Goal: Task Accomplishment & Management: Use online tool/utility

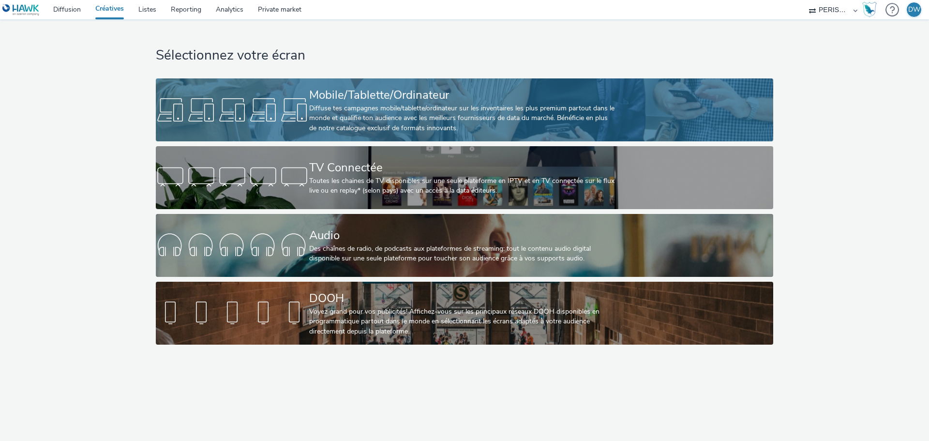
click at [385, 113] on div "Diffuse tes campagnes mobile/tablette/ordinateur sur les inventaires les plus p…" at bounding box center [462, 119] width 307 height 30
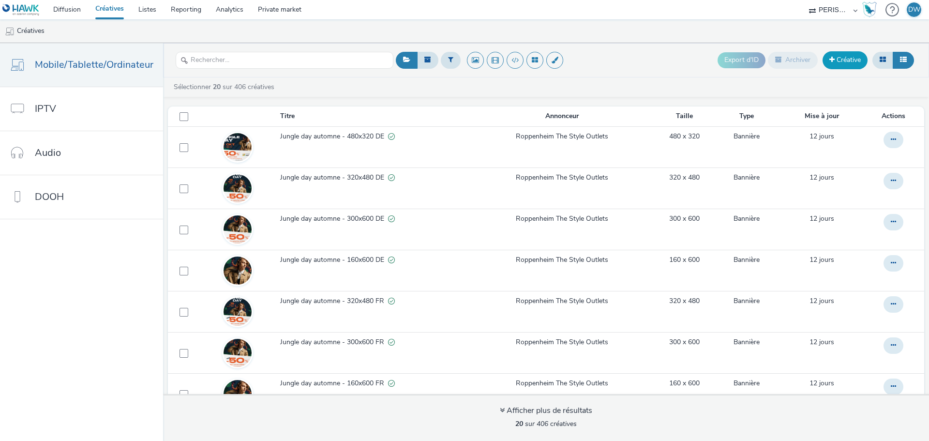
click at [849, 66] on link "Créative" at bounding box center [845, 59] width 45 height 17
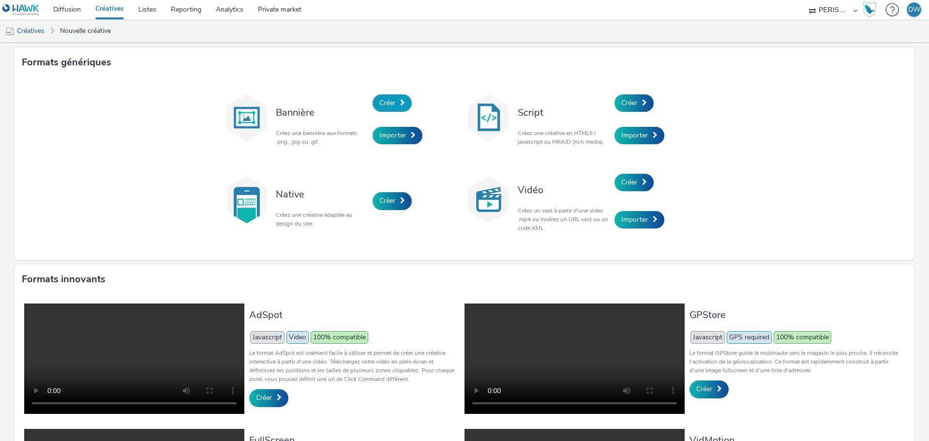
click at [387, 99] on span "Créer" at bounding box center [387, 102] width 16 height 9
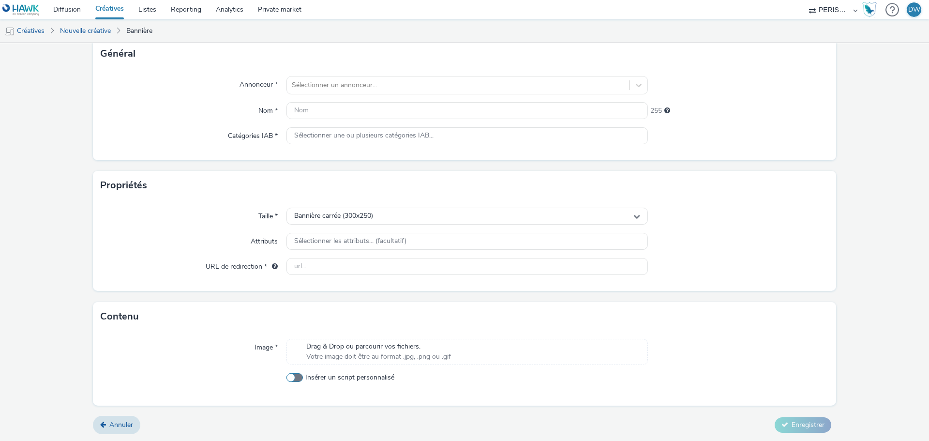
scroll to position [63, 0]
click at [338, 350] on span "Drag & Drop ou parcourir vos fichiers." at bounding box center [378, 346] width 145 height 10
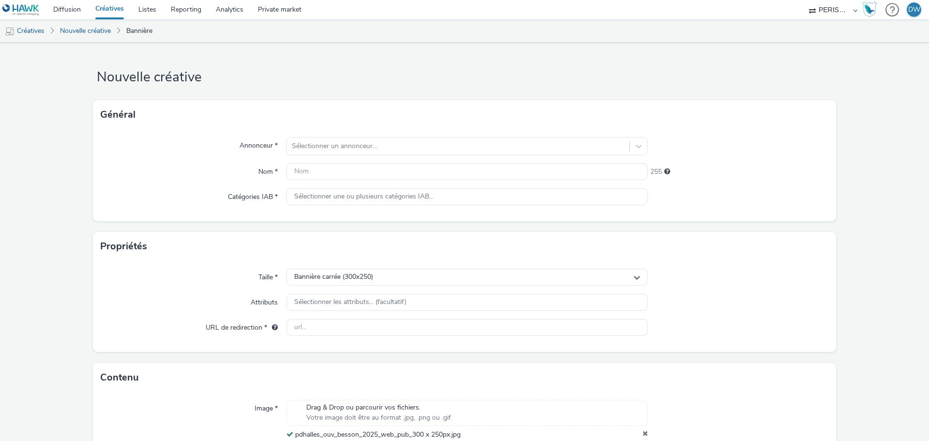
scroll to position [0, 0]
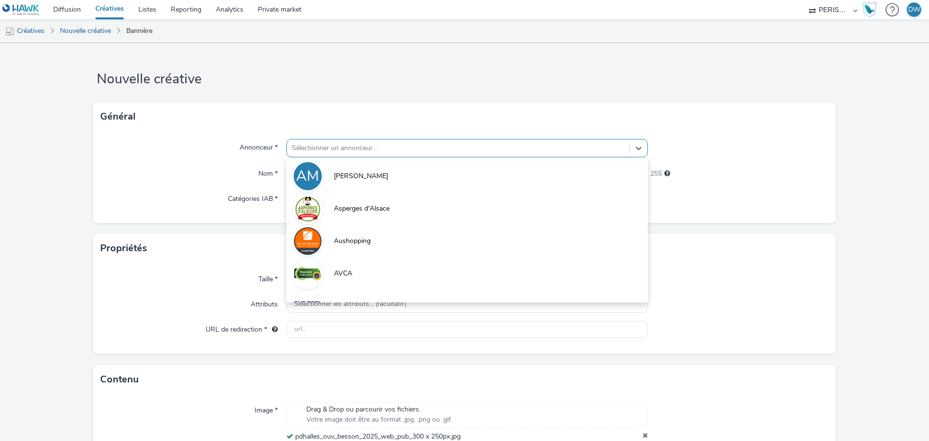
click at [303, 142] on div at bounding box center [458, 148] width 333 height 12
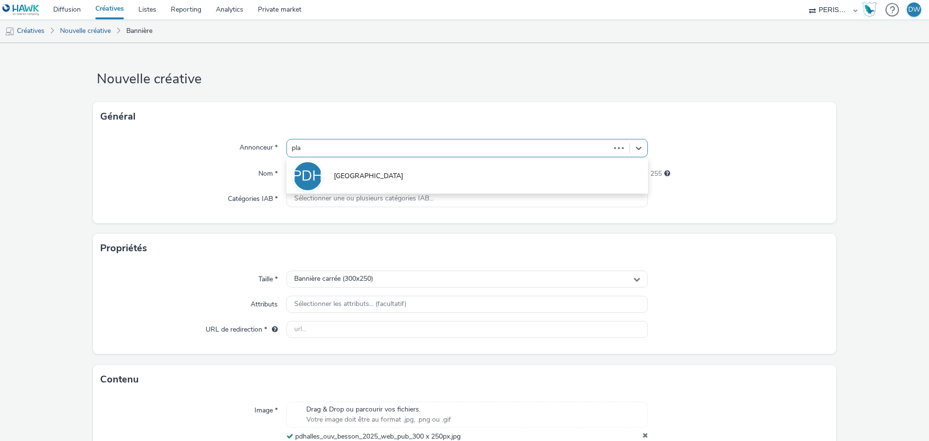
type input "plac"
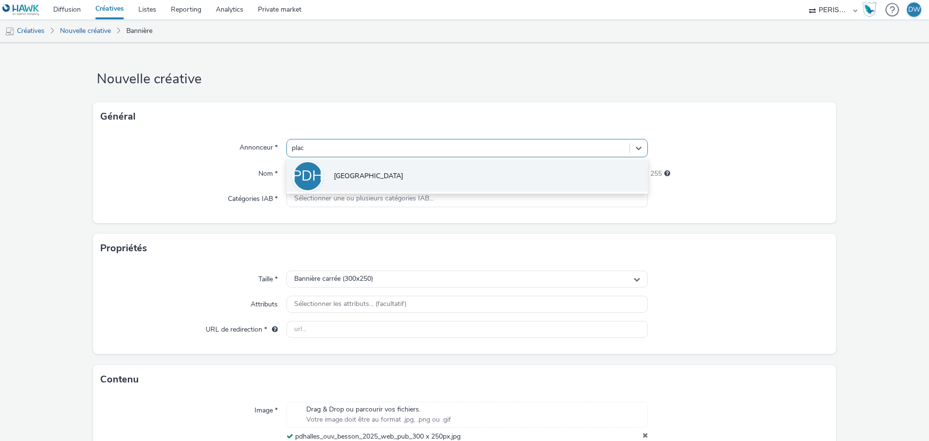
click at [379, 165] on li "PDH [GEOGRAPHIC_DATA]" at bounding box center [467, 175] width 362 height 32
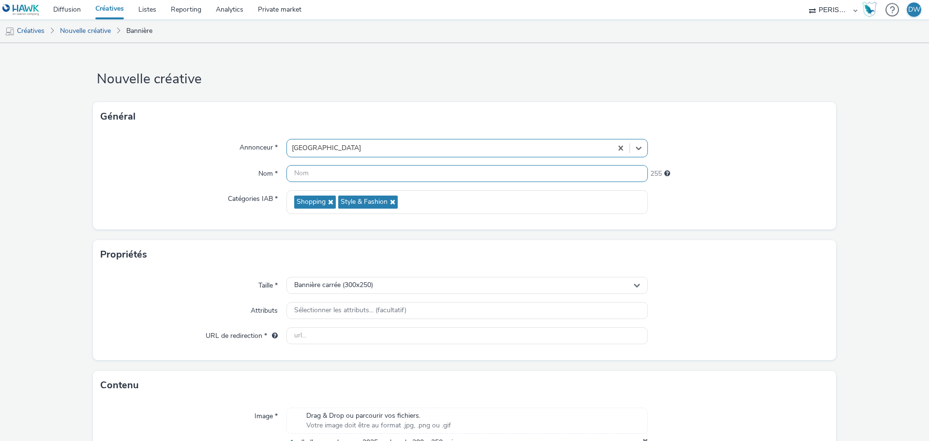
click at [316, 175] on input "text" at bounding box center [467, 173] width 362 height 17
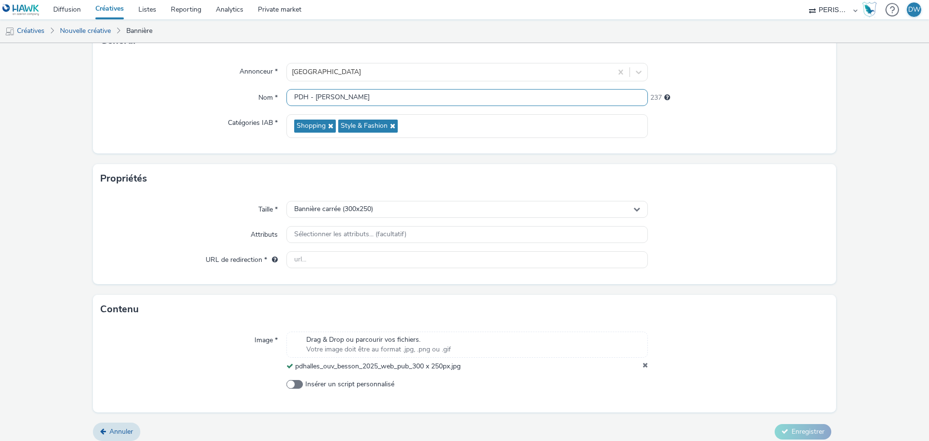
scroll to position [83, 0]
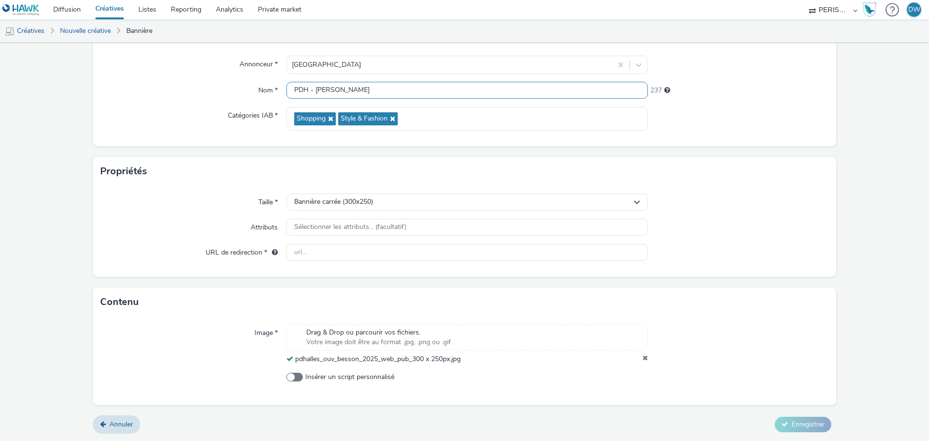
click at [390, 87] on input "PDH - [PERSON_NAME]" at bounding box center [467, 90] width 362 height 17
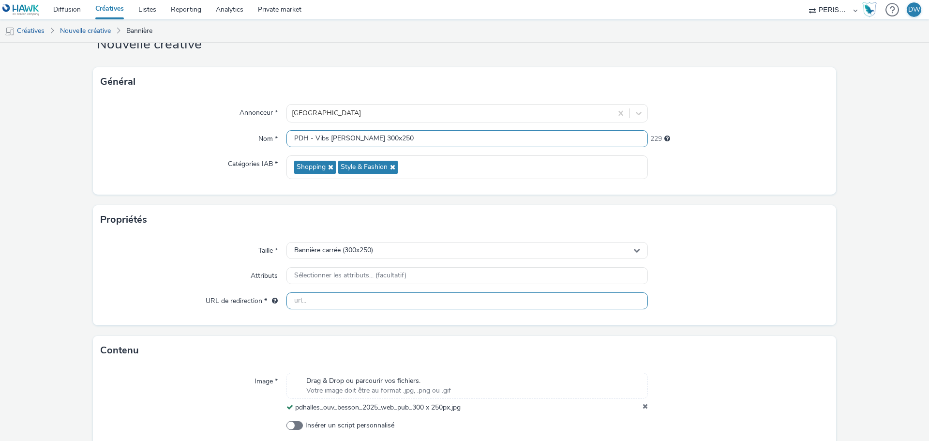
type input "PDH - Vibs [PERSON_NAME] 300x250"
click at [333, 309] on input "text" at bounding box center [467, 300] width 362 height 17
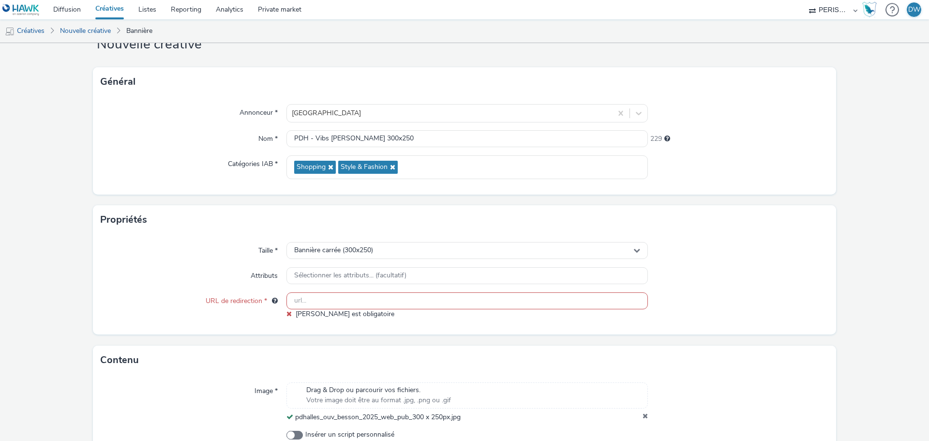
click at [319, 299] on input "text" at bounding box center [467, 300] width 362 height 17
paste input "[URL][DOMAIN_NAME]"
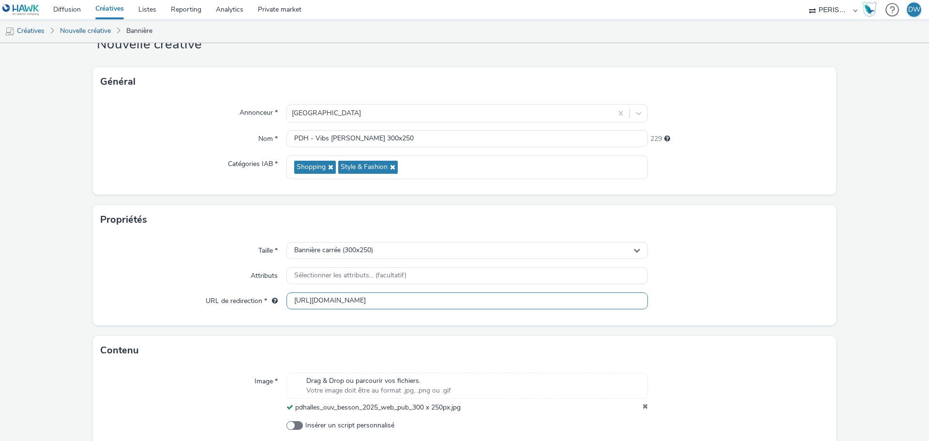
type input "[URL][DOMAIN_NAME]"
click at [756, 271] on div at bounding box center [738, 275] width 181 height 17
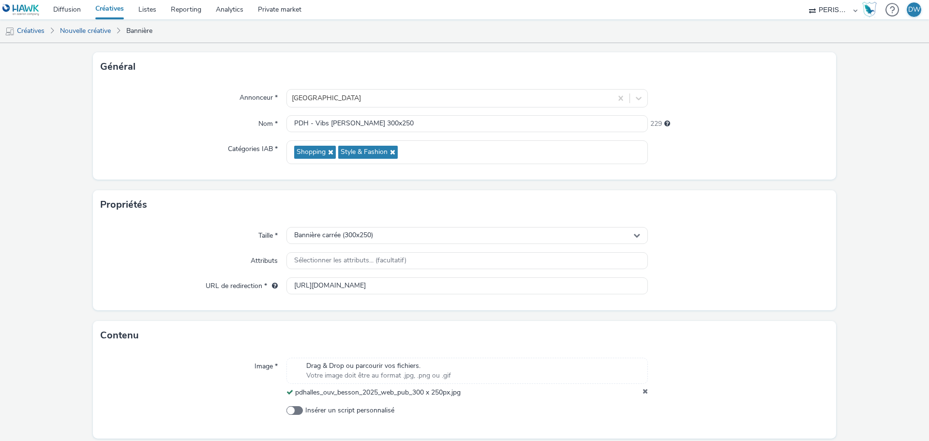
scroll to position [83, 0]
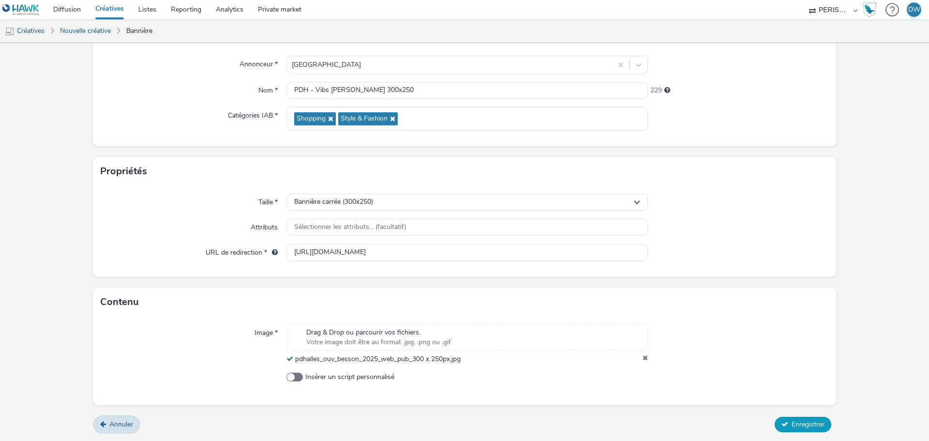
click at [799, 425] on span "Enregistrer" at bounding box center [808, 424] width 33 height 9
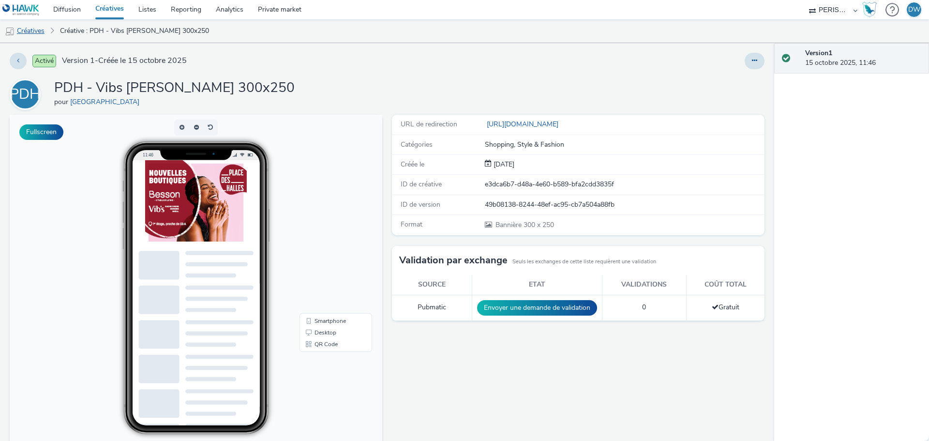
click at [34, 30] on link "Créatives" at bounding box center [24, 30] width 49 height 23
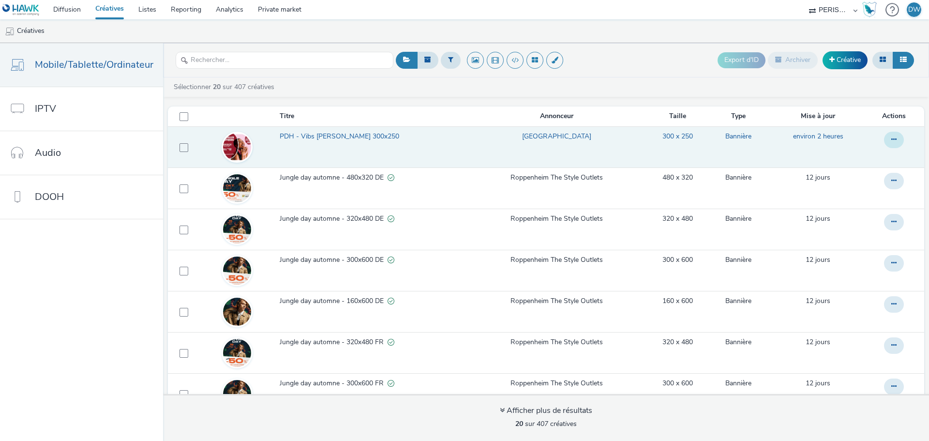
click at [891, 139] on icon at bounding box center [893, 139] width 5 height 7
click at [866, 181] on link "Dupliquer" at bounding box center [867, 178] width 73 height 19
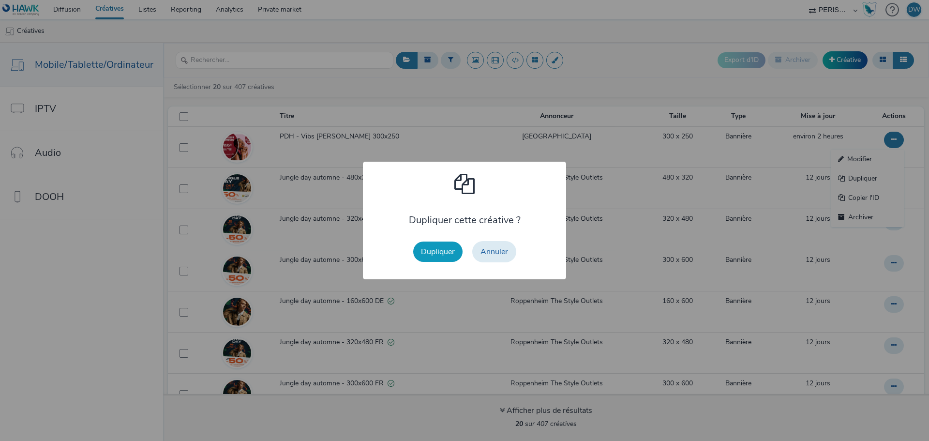
click at [440, 250] on button "Dupliquer" at bounding box center [437, 251] width 49 height 20
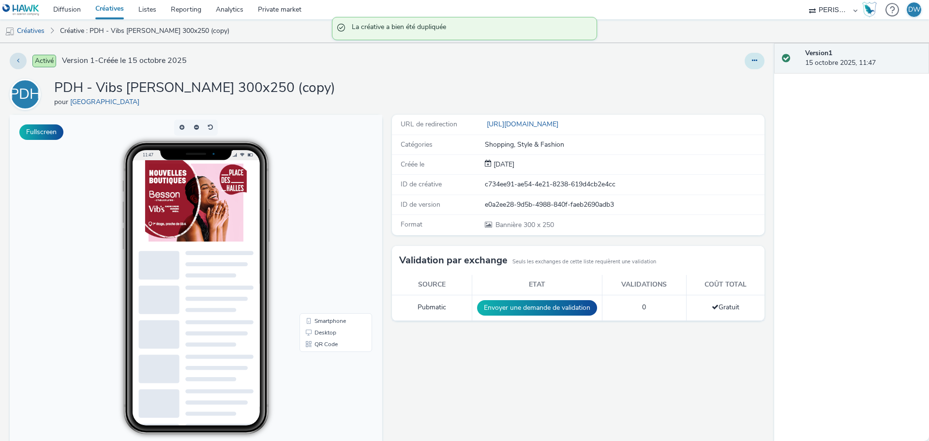
click at [745, 56] on button at bounding box center [755, 61] width 20 height 16
click at [717, 81] on link "Modifier" at bounding box center [728, 80] width 73 height 19
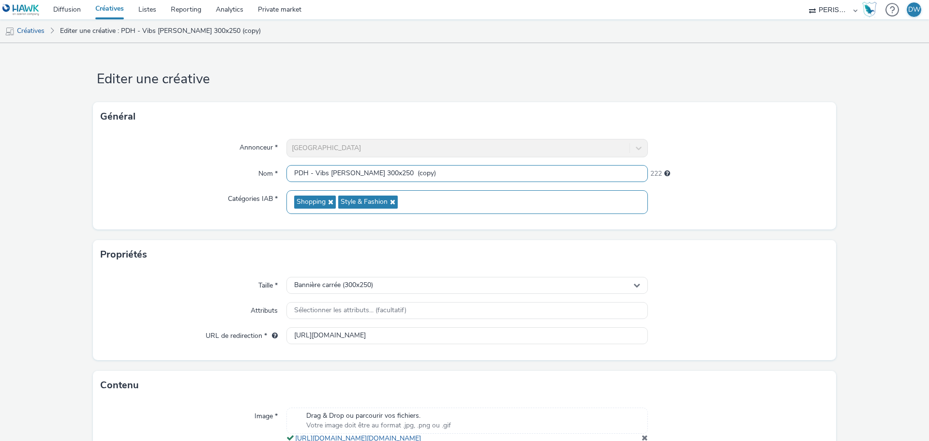
drag, startPoint x: 351, startPoint y: 174, endPoint x: 524, endPoint y: 200, distance: 174.2
click at [524, 200] on div "Annonceur * Place des Halles Nom * PDH - Vibs [PERSON_NAME] 300x250 (copy) 222 …" at bounding box center [464, 180] width 743 height 98
type input "PDH - Vibs [PERSON_NAME] 160x600"
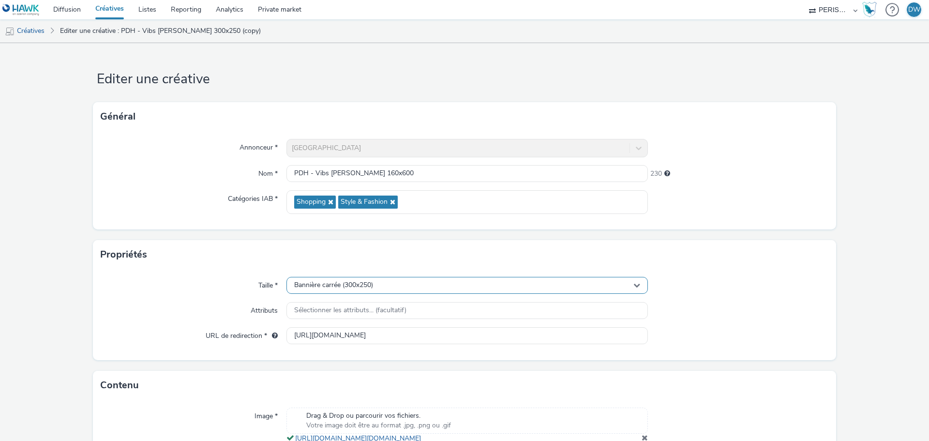
click at [432, 284] on div "Bannière carrée (300x250)" at bounding box center [467, 285] width 362 height 17
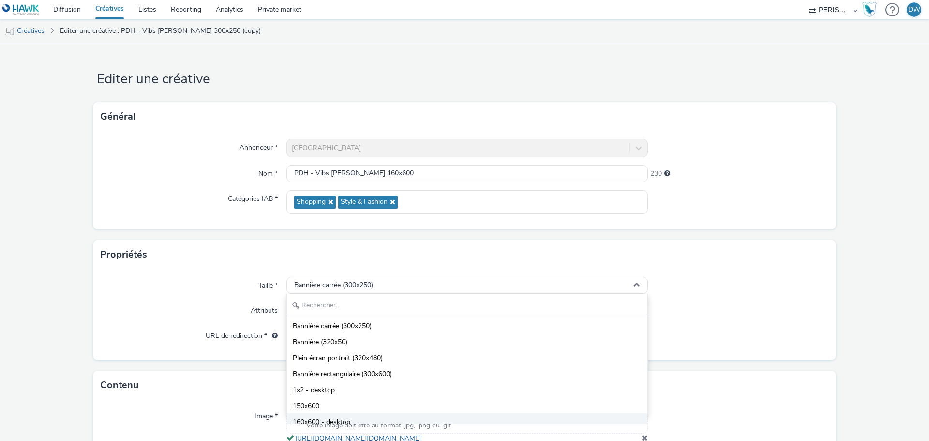
click at [316, 420] on span "160x600 - desktop" at bounding box center [322, 422] width 58 height 10
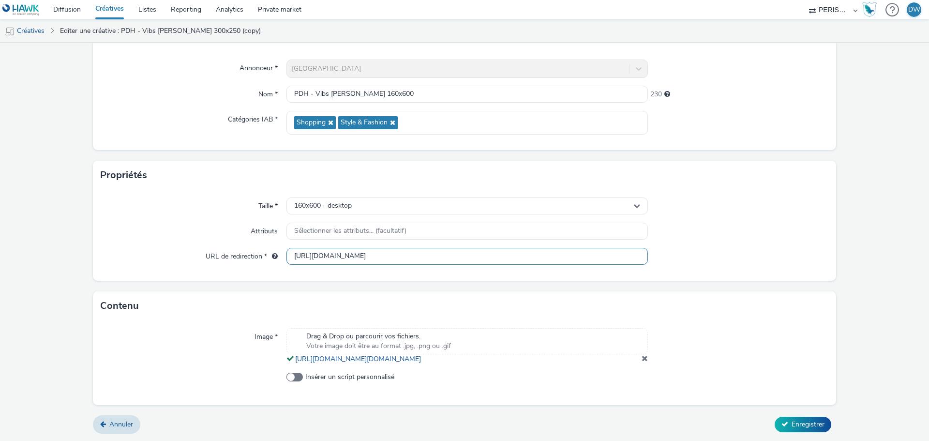
scroll to position [90, 0]
click at [642, 360] on span at bounding box center [645, 358] width 6 height 8
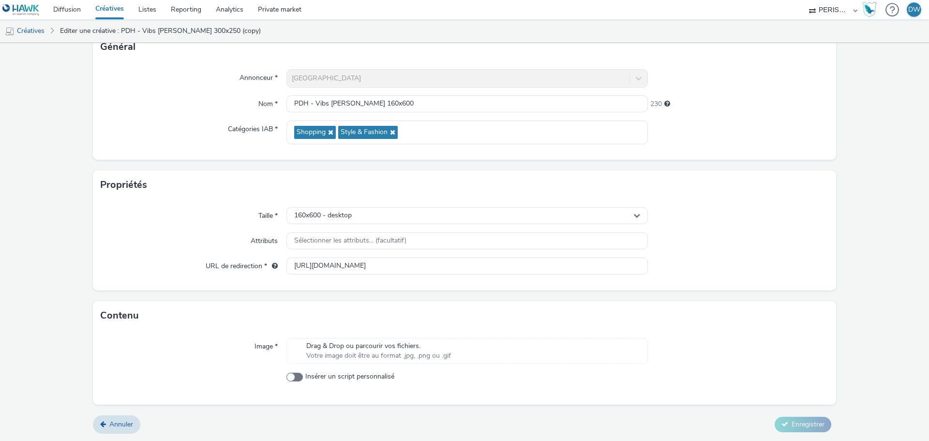
scroll to position [70, 0]
click at [434, 348] on span "Drag & Drop ou parcourir vos fichiers." at bounding box center [378, 346] width 145 height 10
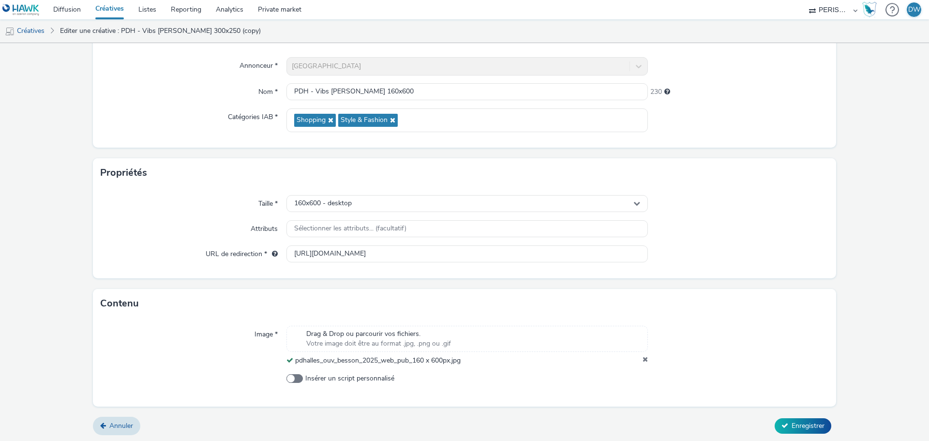
scroll to position [83, 0]
click at [820, 423] on button "Enregistrer" at bounding box center [803, 424] width 57 height 15
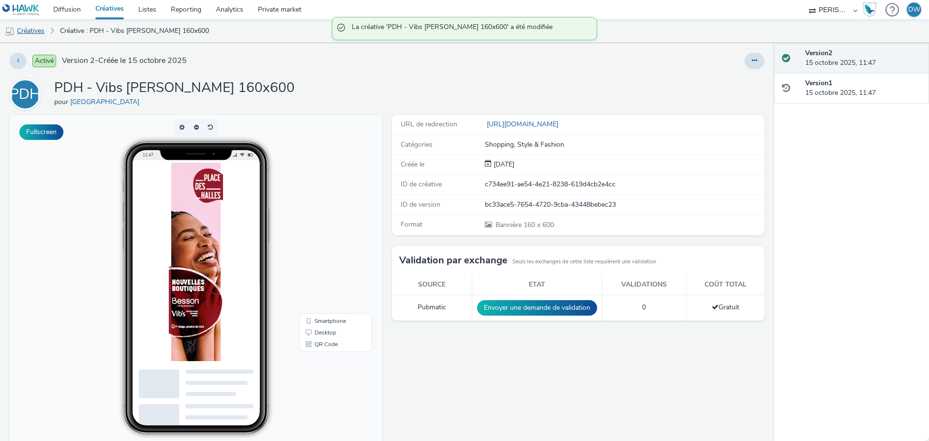
click at [38, 34] on link "Créatives" at bounding box center [24, 30] width 49 height 23
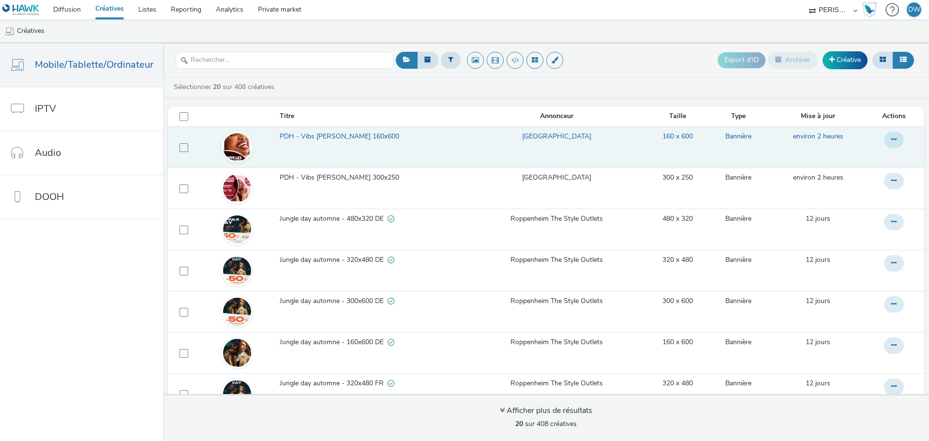
click at [891, 141] on icon at bounding box center [893, 139] width 5 height 7
click at [859, 178] on link "Dupliquer" at bounding box center [867, 178] width 73 height 19
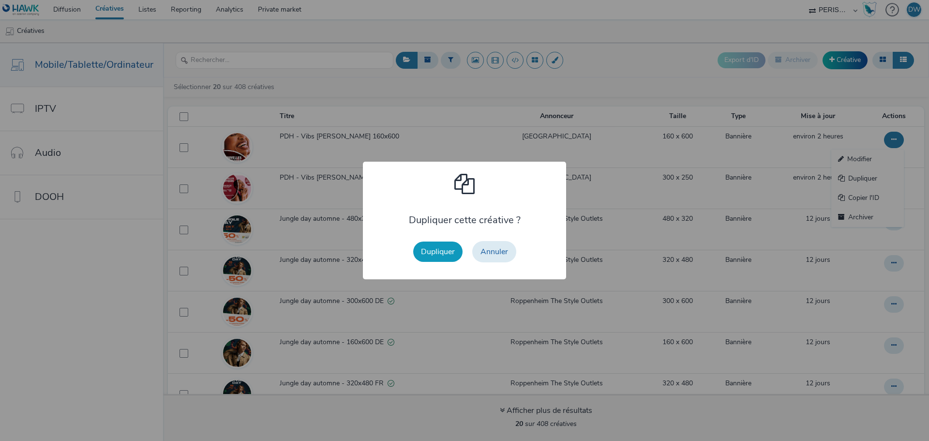
click at [446, 246] on button "Dupliquer" at bounding box center [437, 251] width 49 height 20
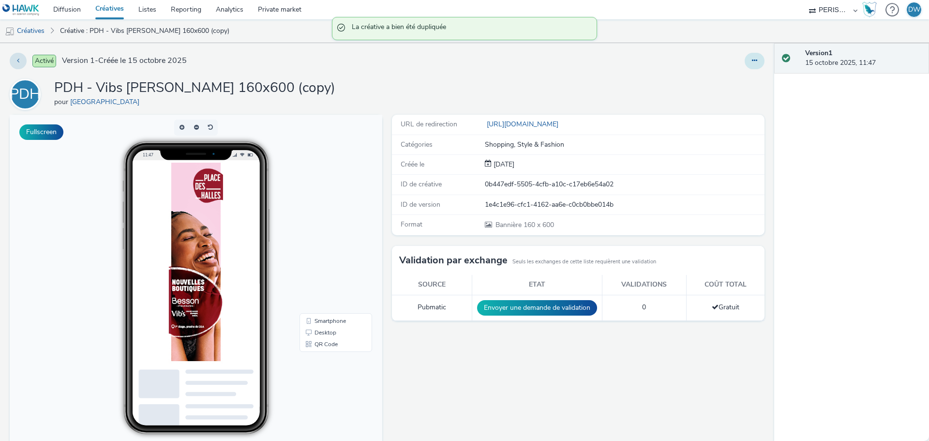
click at [746, 65] on button at bounding box center [755, 61] width 20 height 16
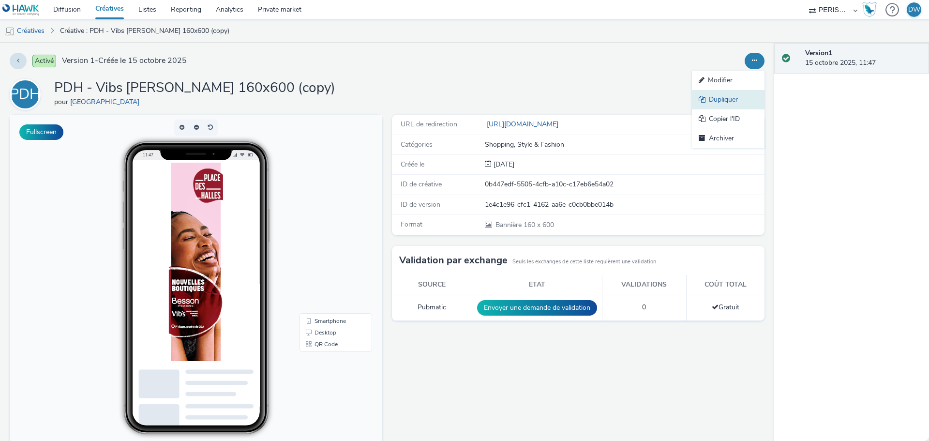
click at [723, 94] on link "Dupliquer" at bounding box center [728, 99] width 73 height 19
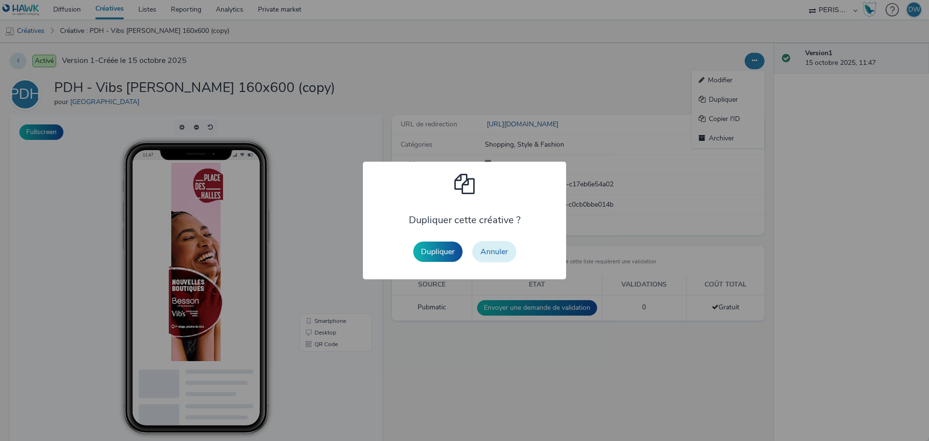
click at [488, 247] on button "Annuler" at bounding box center [494, 251] width 44 height 21
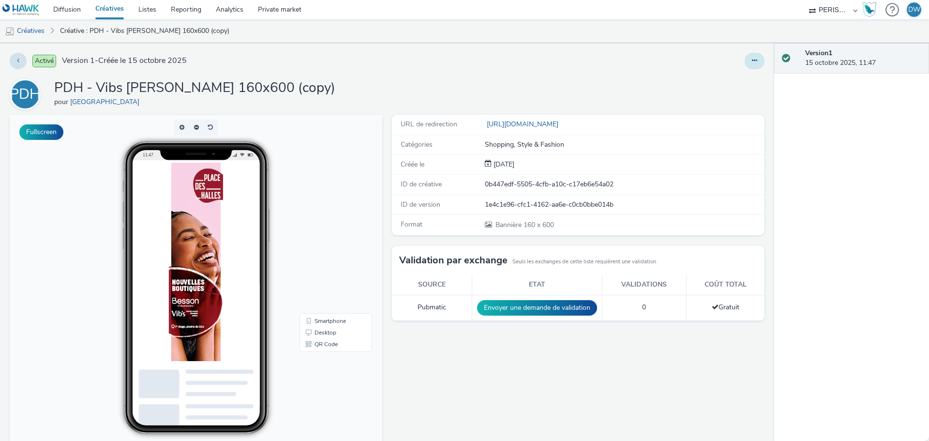
click at [754, 59] on button at bounding box center [755, 61] width 20 height 16
click at [722, 83] on link "Modifier" at bounding box center [728, 80] width 73 height 19
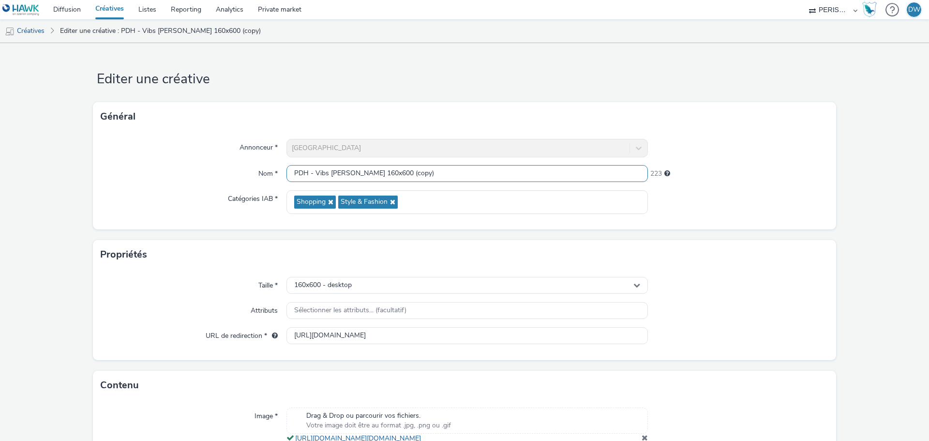
drag, startPoint x: 353, startPoint y: 174, endPoint x: 525, endPoint y: 181, distance: 171.9
click at [525, 181] on input "PDH - Vibs [PERSON_NAME] 160x600 (copy)" at bounding box center [467, 173] width 362 height 17
type input "PDH - Vibs [PERSON_NAME] 300x600"
click at [389, 281] on div "160x600 - desktop" at bounding box center [467, 285] width 362 height 17
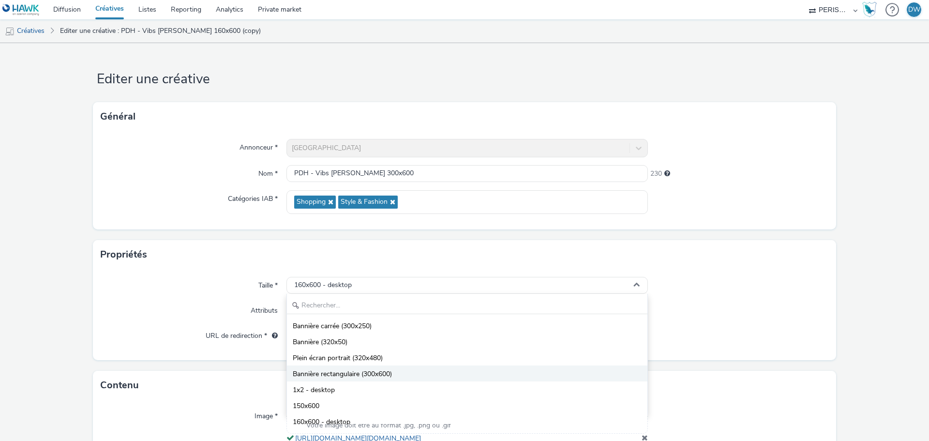
click at [383, 370] on span "Bannière rectangulaire (300x600)" at bounding box center [342, 374] width 99 height 10
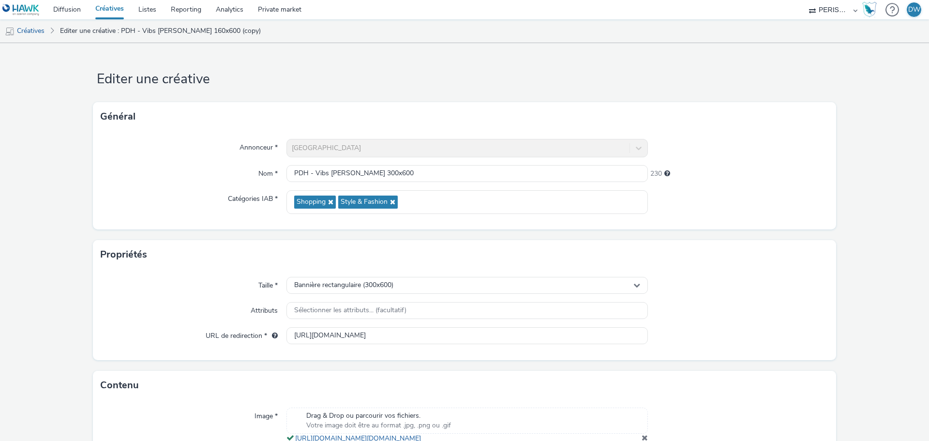
scroll to position [90, 0]
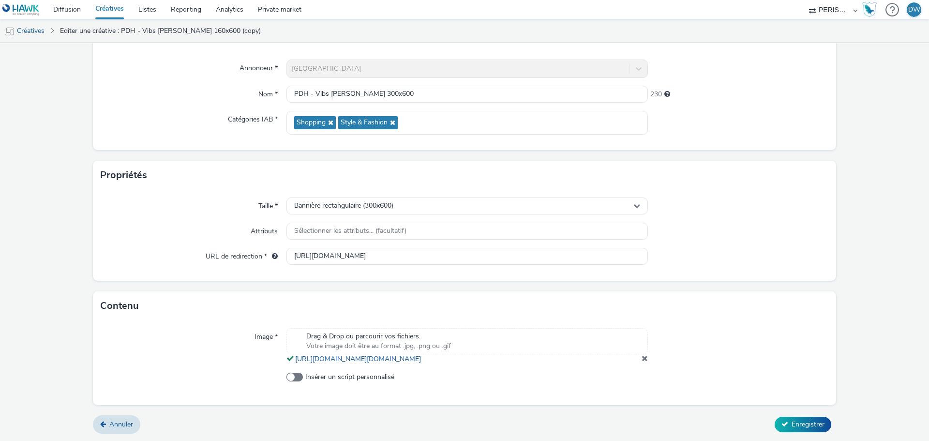
click at [642, 355] on span at bounding box center [645, 358] width 6 height 8
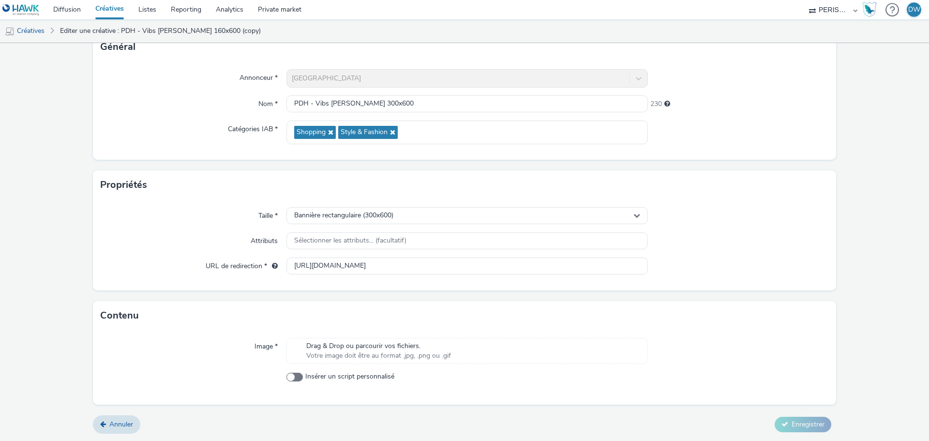
click at [462, 356] on div "Drag & Drop ou parcourir vos fichiers. Votre image doit être au format .jpg, .p…" at bounding box center [467, 351] width 362 height 26
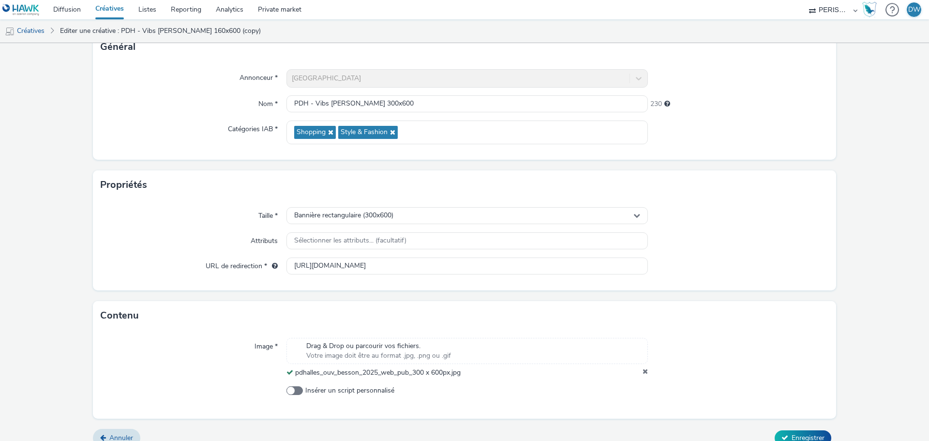
scroll to position [83, 0]
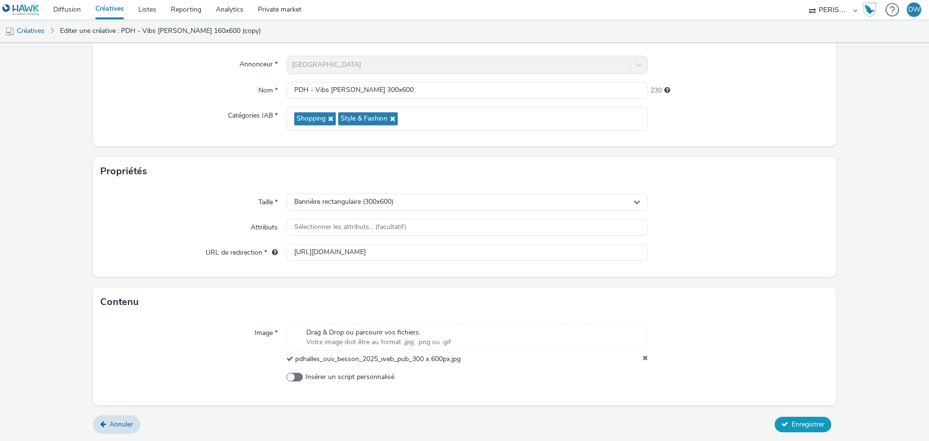
click at [802, 419] on button "Enregistrer" at bounding box center [803, 424] width 57 height 15
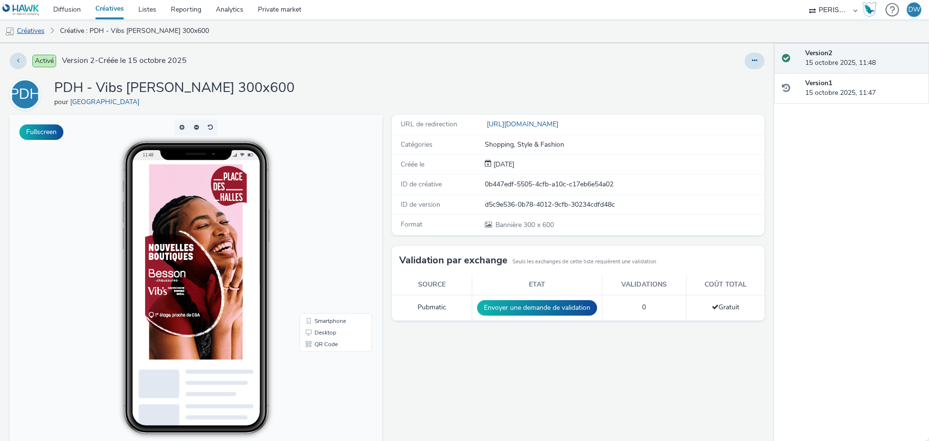
click at [23, 32] on link "Créatives" at bounding box center [24, 30] width 49 height 23
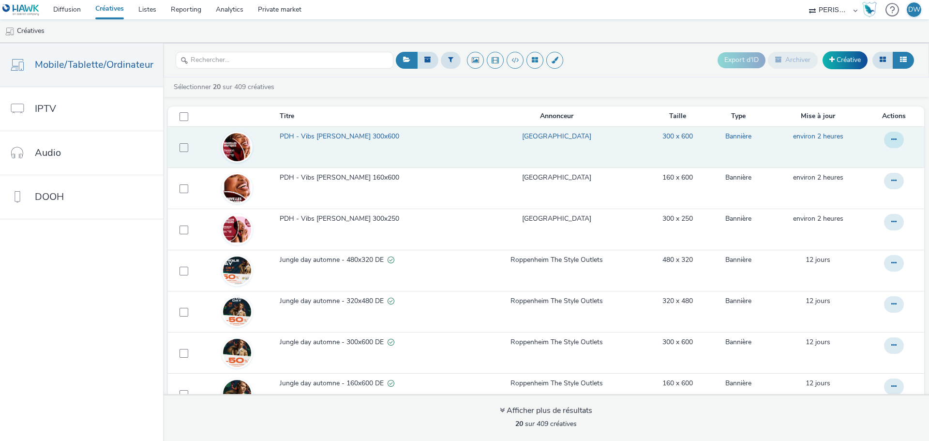
drag, startPoint x: 879, startPoint y: 137, endPoint x: 879, endPoint y: 148, distance: 10.2
click at [891, 137] on icon at bounding box center [893, 139] width 5 height 7
click at [859, 174] on link "Dupliquer" at bounding box center [867, 178] width 73 height 19
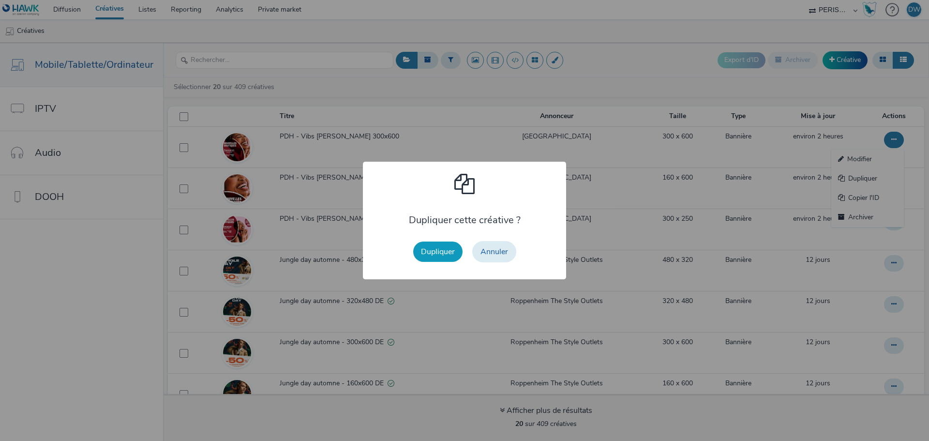
click at [437, 249] on button "Dupliquer" at bounding box center [437, 251] width 49 height 20
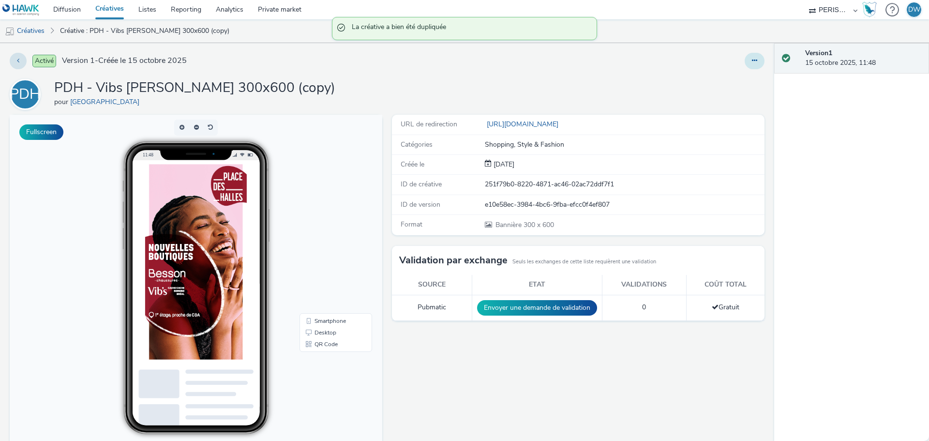
click at [752, 63] on icon at bounding box center [754, 60] width 5 height 7
click at [711, 81] on link "Modifier" at bounding box center [728, 80] width 73 height 19
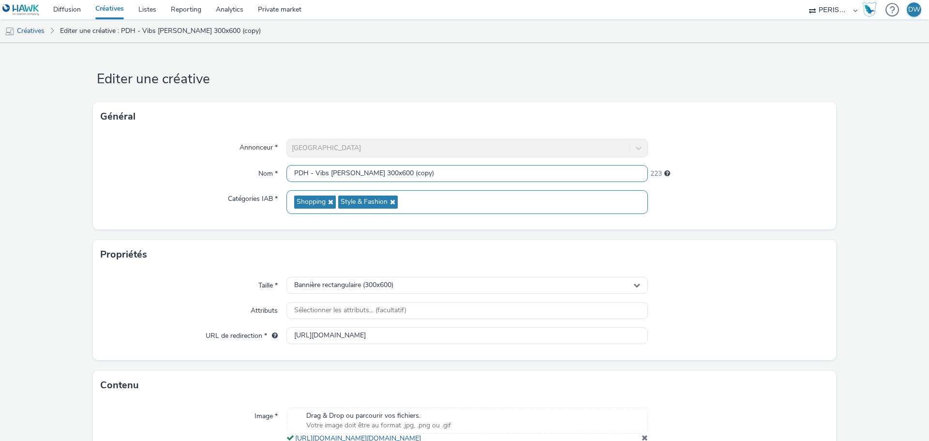
drag, startPoint x: 354, startPoint y: 173, endPoint x: 639, endPoint y: 196, distance: 286.5
click at [639, 196] on div "Annonceur * Place des Halles Nom * PDH - Vibs [PERSON_NAME] 300x600 (copy) 223 …" at bounding box center [464, 180] width 743 height 98
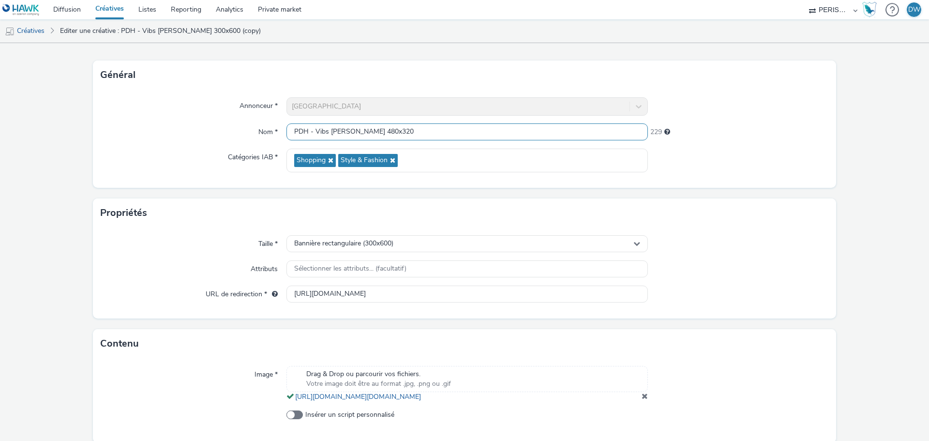
scroll to position [90, 0]
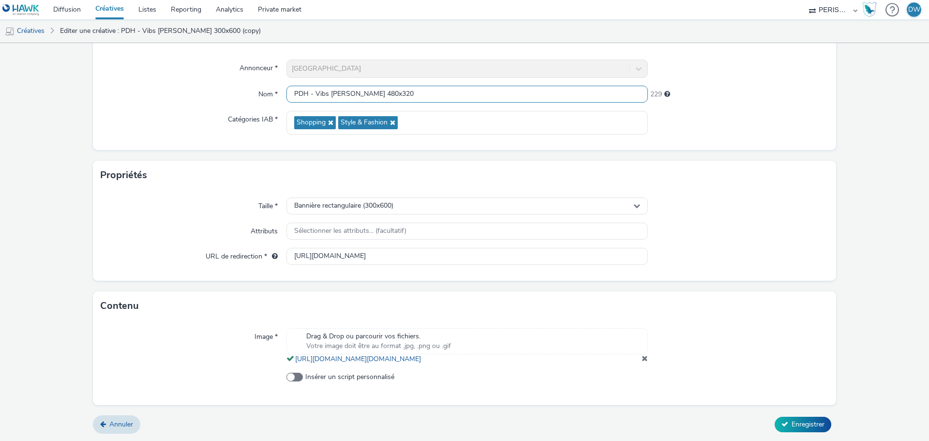
type input "PDH - Vibs [PERSON_NAME] 480x320"
click at [442, 190] on div "Taille * Bannière rectangulaire (300x600) Attributs Sélectionner les attributs.…" at bounding box center [464, 235] width 743 height 91
click at [440, 197] on div "Bannière rectangulaire (300x600)" at bounding box center [467, 205] width 362 height 17
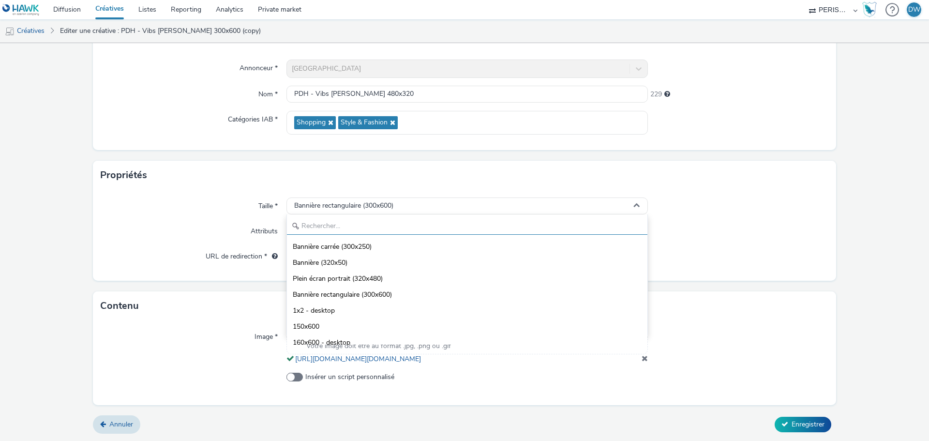
click at [397, 220] on input "text" at bounding box center [467, 226] width 361 height 17
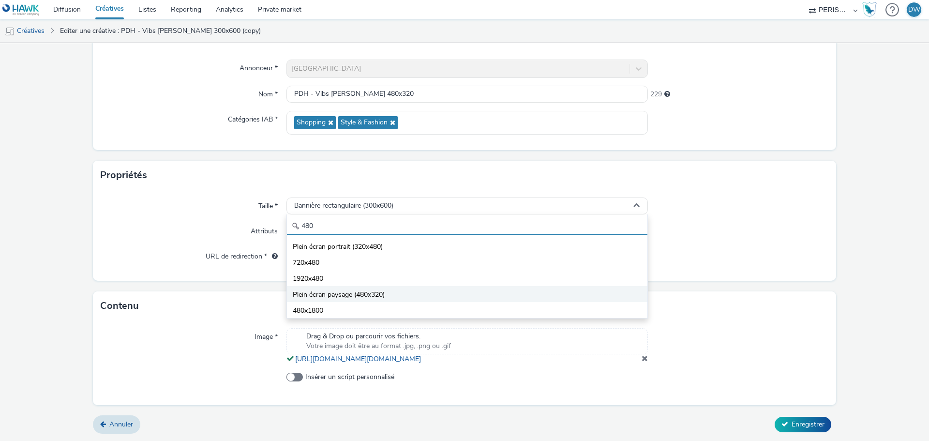
type input "480"
click at [356, 290] on span "Plein écran paysage (480x320)" at bounding box center [339, 295] width 92 height 10
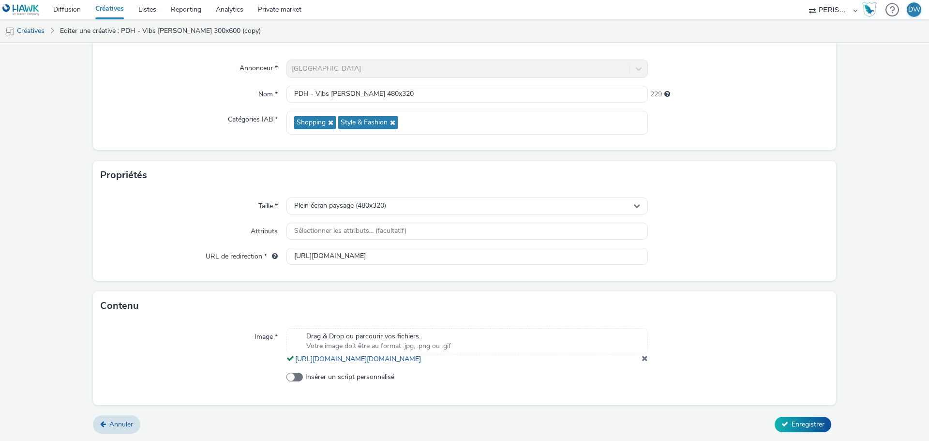
click at [636, 357] on div "Drag & Drop ou parcourir vos fichiers. Votre image doit être au format .jpg, .p…" at bounding box center [467, 346] width 362 height 36
click at [642, 356] on span at bounding box center [645, 358] width 6 height 8
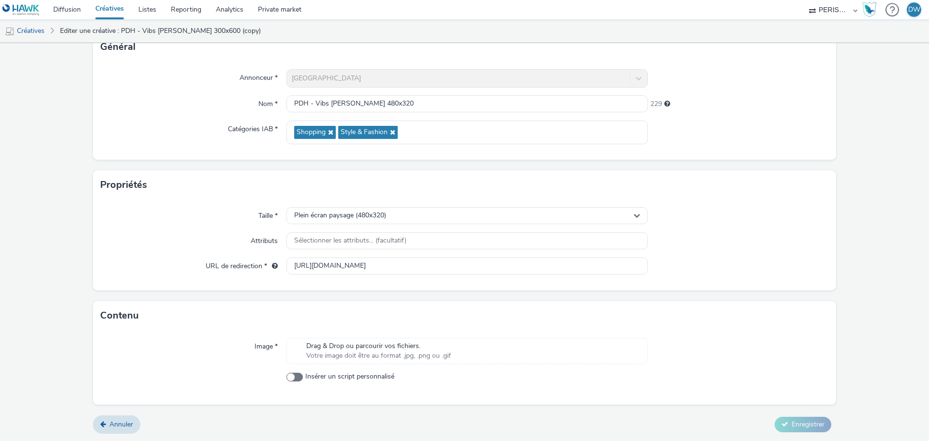
click at [464, 346] on div "Drag & Drop ou parcourir vos fichiers. Votre image doit être au format .jpg, .p…" at bounding box center [467, 351] width 362 height 26
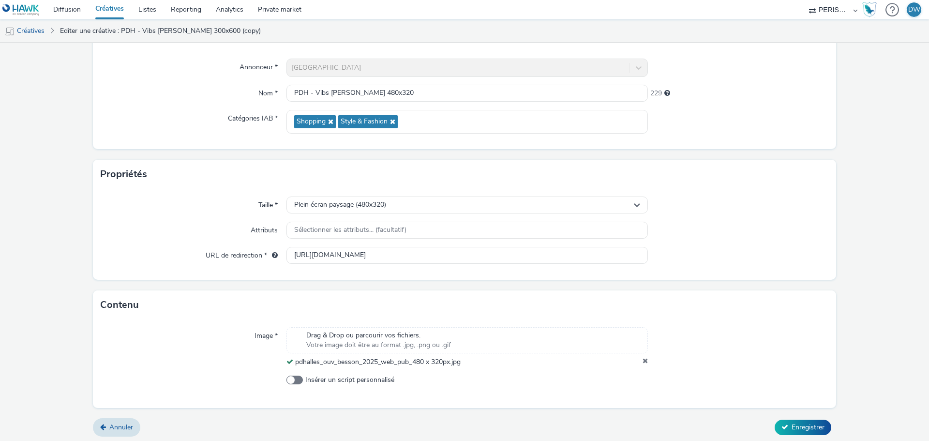
scroll to position [83, 0]
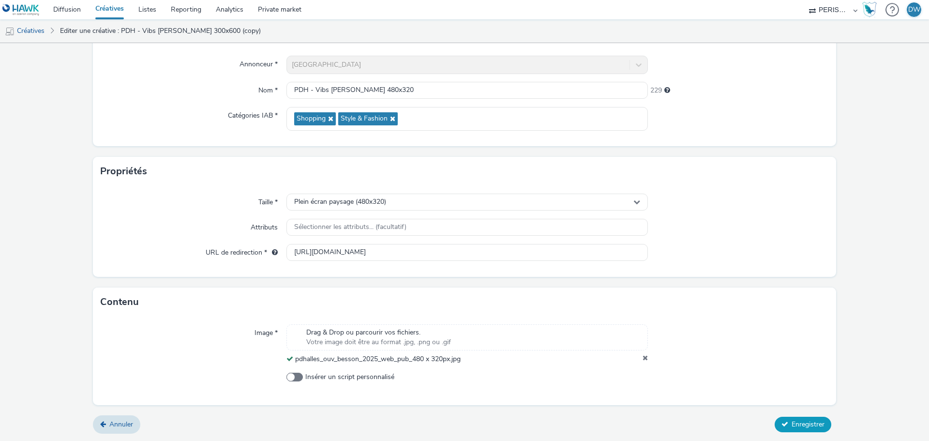
click at [798, 429] on button "Enregistrer" at bounding box center [803, 424] width 57 height 15
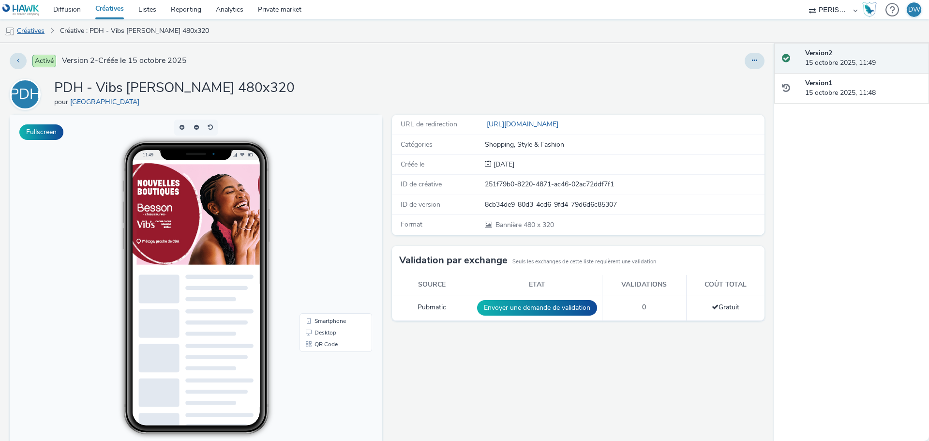
click at [40, 30] on link "Créatives" at bounding box center [24, 30] width 49 height 23
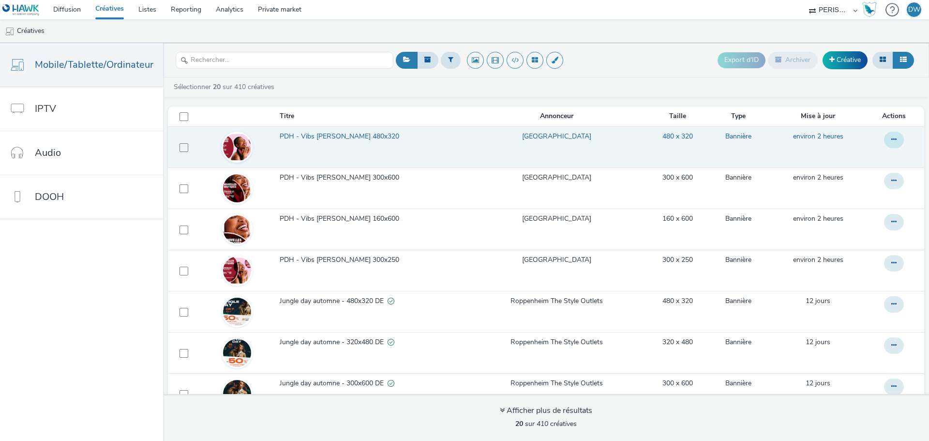
click at [888, 139] on button at bounding box center [894, 140] width 20 height 16
click at [873, 177] on link "Dupliquer" at bounding box center [867, 178] width 73 height 19
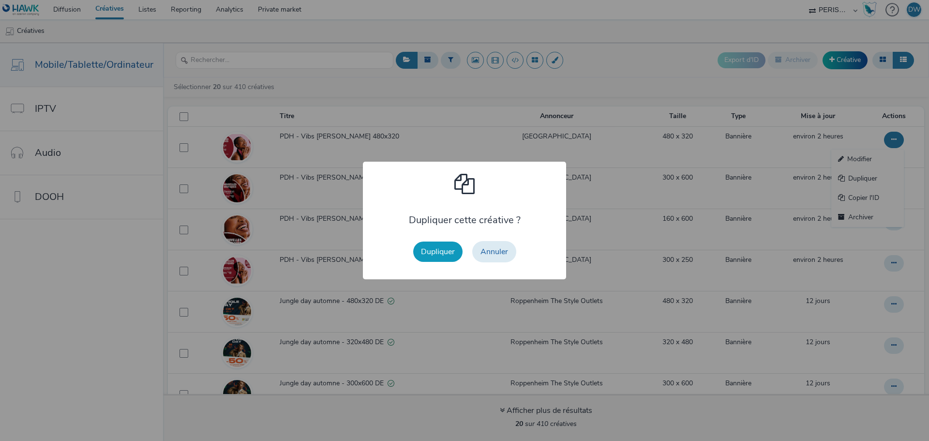
click at [423, 246] on button "Dupliquer" at bounding box center [437, 251] width 49 height 20
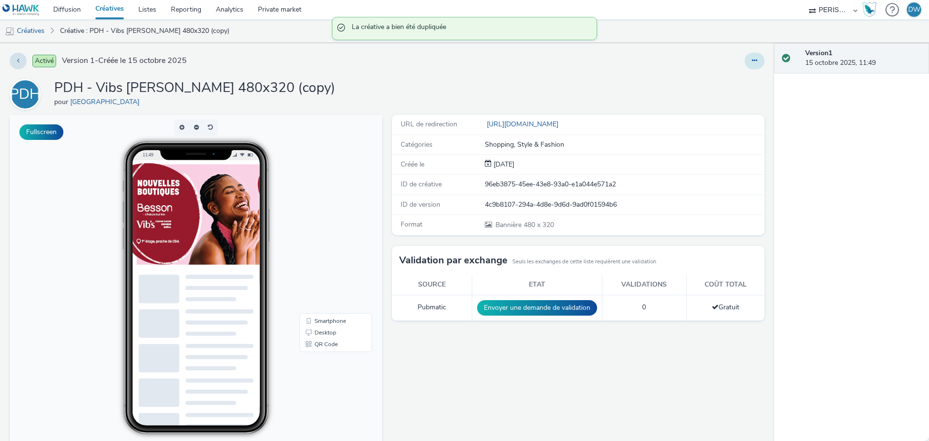
click at [745, 61] on button at bounding box center [755, 61] width 20 height 16
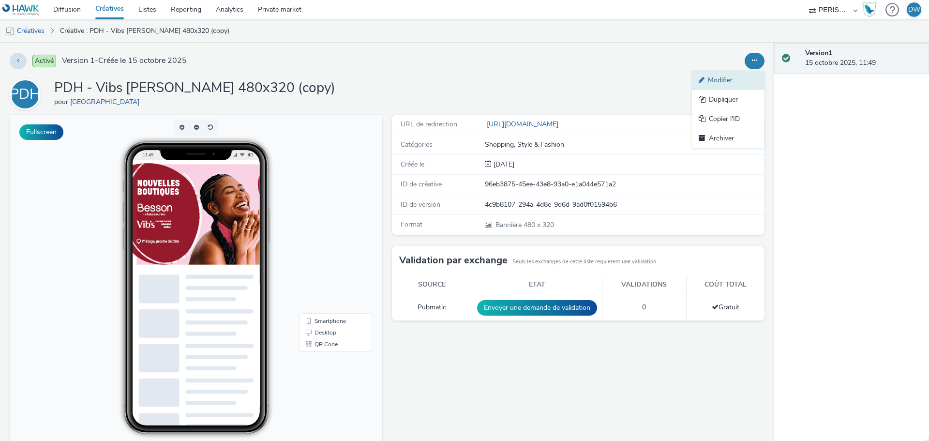
click at [726, 87] on link "Modifier" at bounding box center [728, 80] width 73 height 19
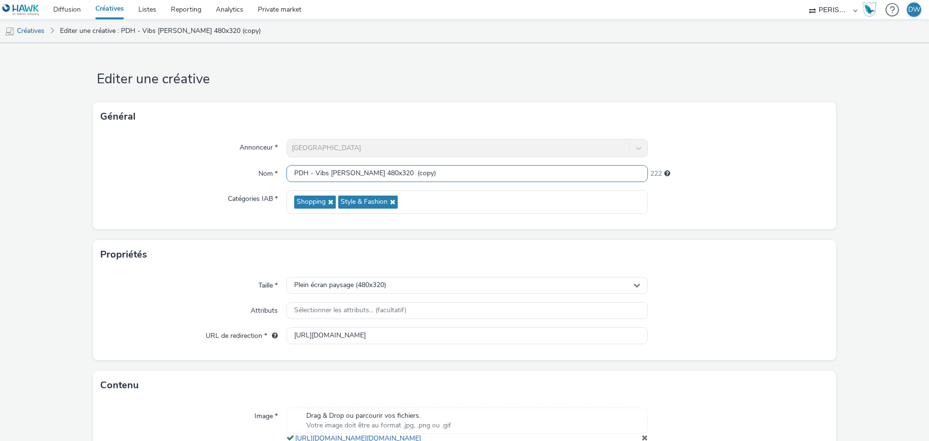
drag, startPoint x: 355, startPoint y: 173, endPoint x: 478, endPoint y: 185, distance: 124.0
click at [478, 185] on div "Annonceur * Place des Halles Nom * PDH - Vibs [PERSON_NAME] 480x320 (copy) 222 …" at bounding box center [464, 180] width 743 height 98
type input "PDH - [PERSON_NAME] 728x90"
click at [407, 291] on div "Plein écran paysage (480x320)" at bounding box center [467, 285] width 362 height 17
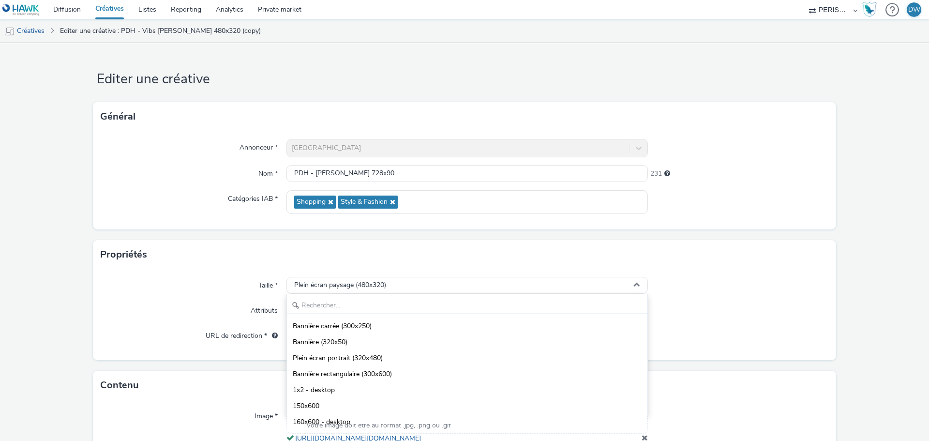
click at [390, 302] on input "text" at bounding box center [467, 305] width 361 height 17
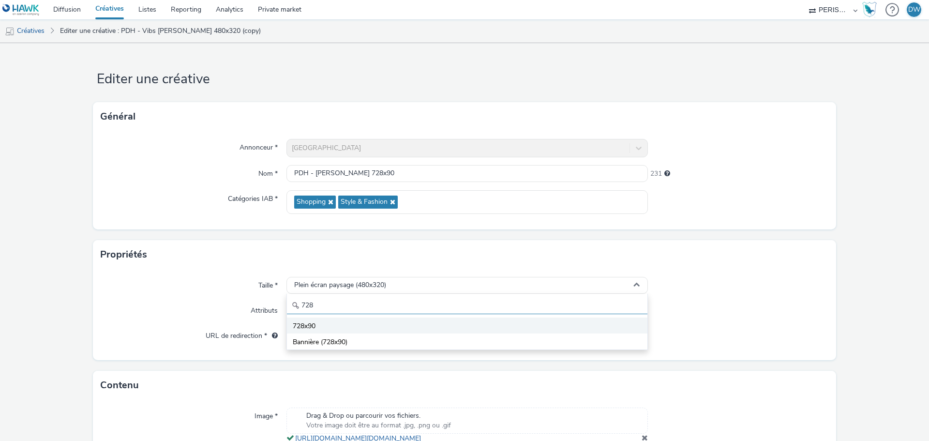
type input "728"
click at [316, 320] on li "728x90" at bounding box center [467, 325] width 361 height 16
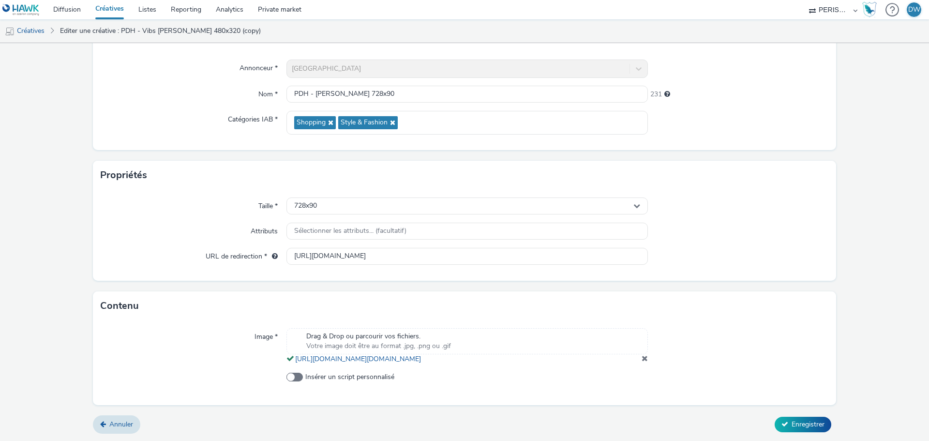
scroll to position [90, 0]
click at [642, 359] on span at bounding box center [645, 358] width 6 height 8
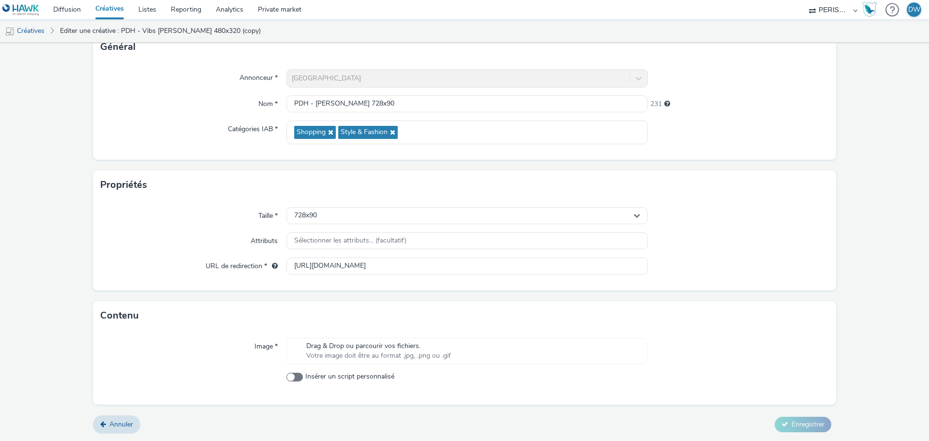
scroll to position [70, 0]
click at [487, 352] on div "Drag & Drop ou parcourir vos fichiers. Votre image doit être au format .jpg, .p…" at bounding box center [467, 351] width 362 height 26
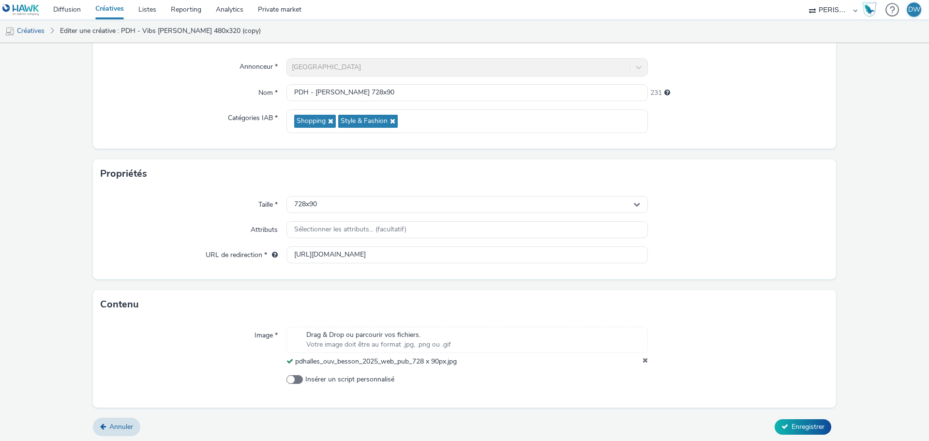
scroll to position [83, 0]
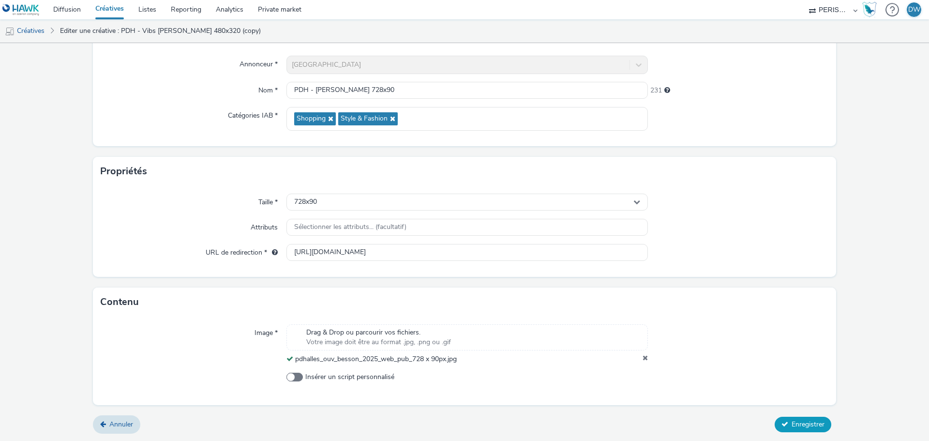
click at [821, 428] on button "Enregistrer" at bounding box center [803, 424] width 57 height 15
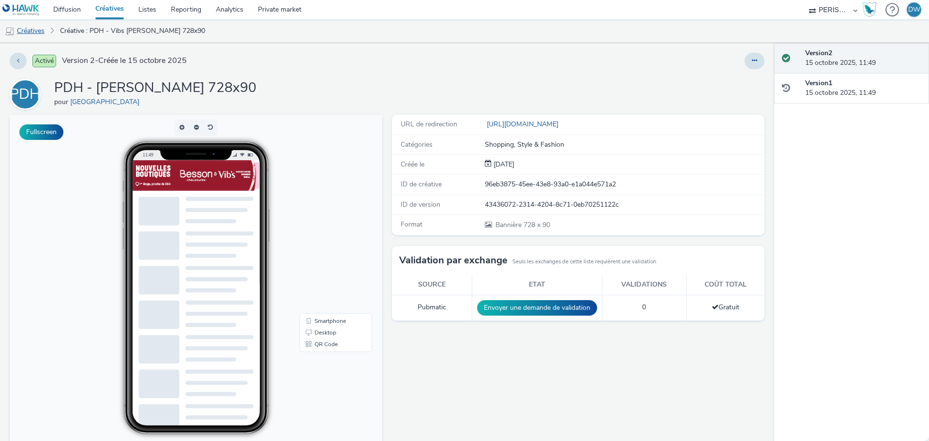
click at [20, 38] on link "Créatives" at bounding box center [24, 30] width 49 height 23
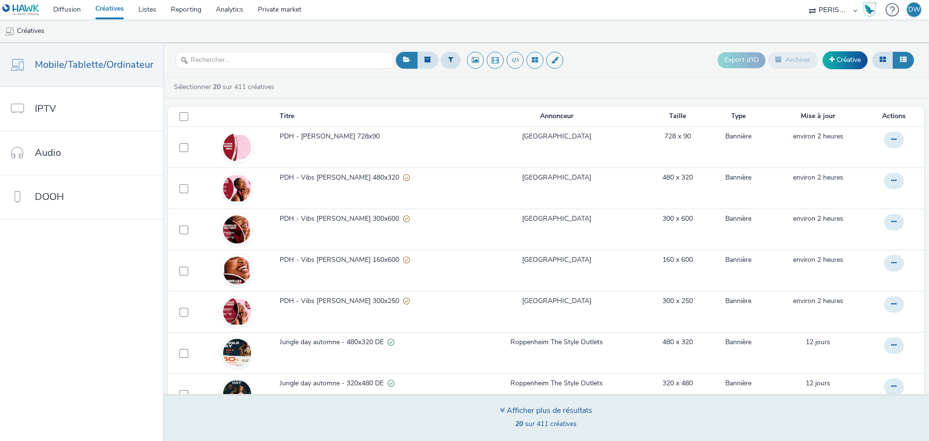
click at [649, 429] on div "Afficher plus de résultats 20 sur 411 créatives" at bounding box center [546, 417] width 773 height 47
